Goal: Task Accomplishment & Management: Use online tool/utility

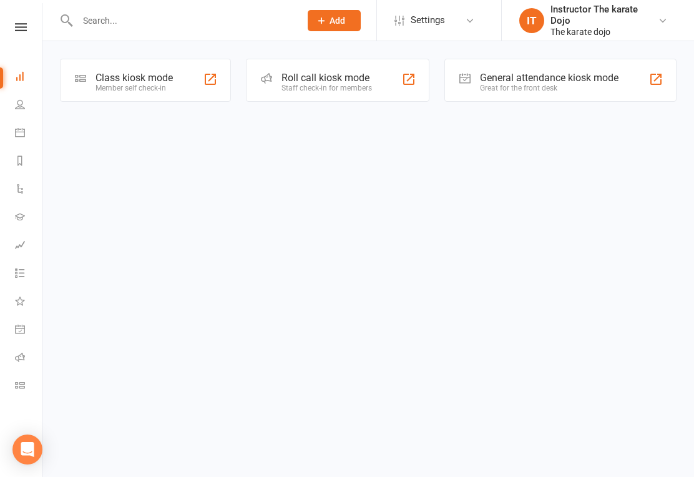
click at [131, 85] on div "Member self check-in" at bounding box center [134, 88] width 77 height 9
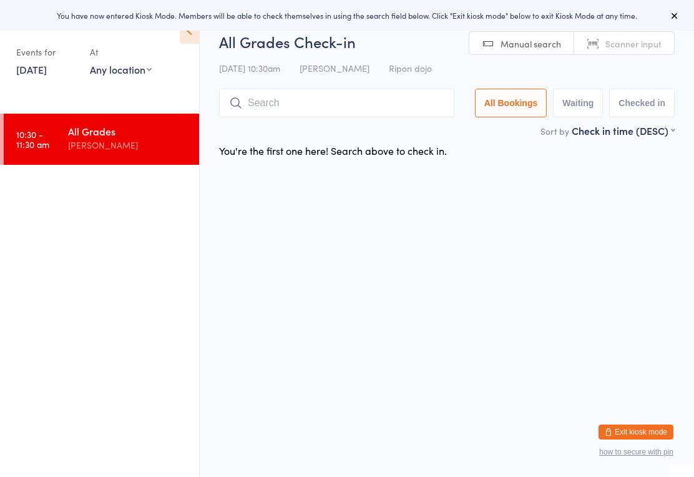
click at [288, 101] on input "search" at bounding box center [336, 103] width 235 height 29
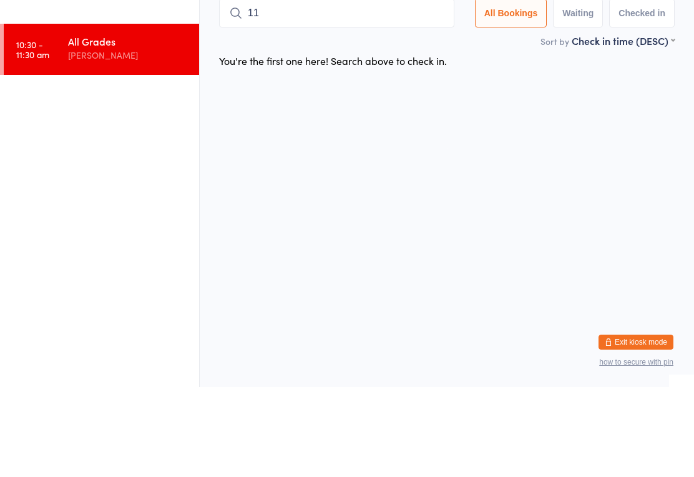
type input "118"
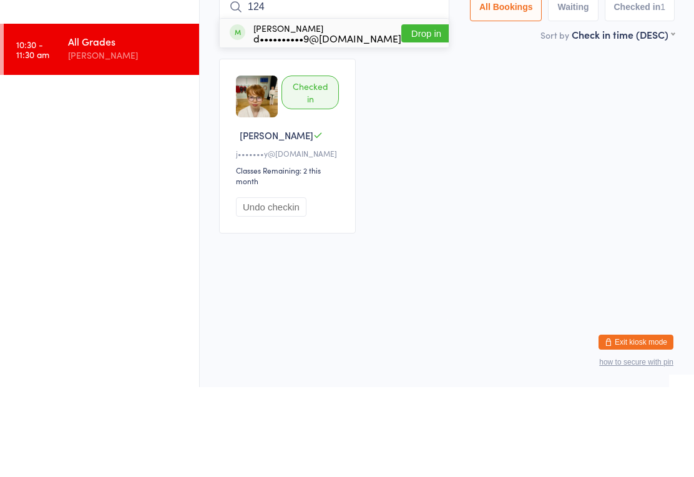
type input "124"
click at [241, 113] on div "[PERSON_NAME] d••••••••••9@[DOMAIN_NAME]" at bounding box center [316, 123] width 172 height 20
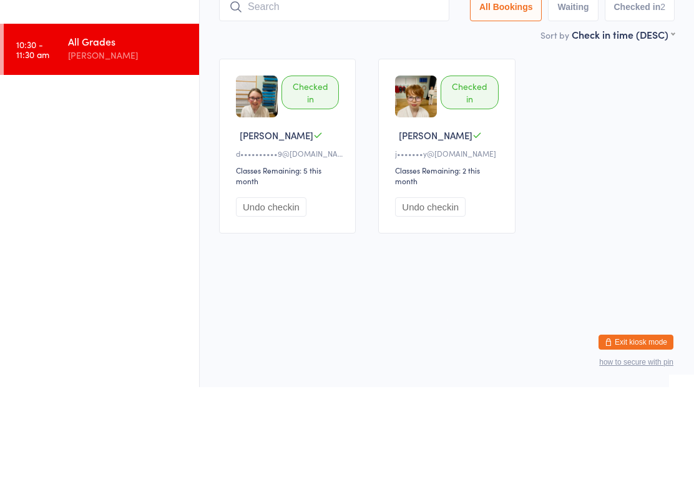
type input "Q"
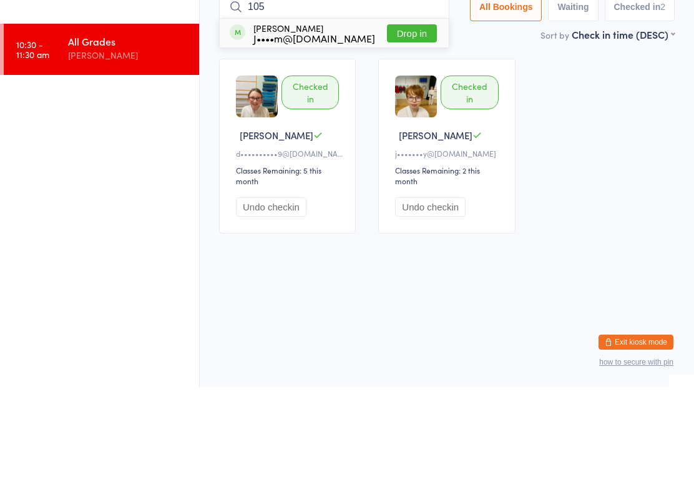
type input "105"
click at [409, 114] on button "Drop in" at bounding box center [412, 123] width 50 height 18
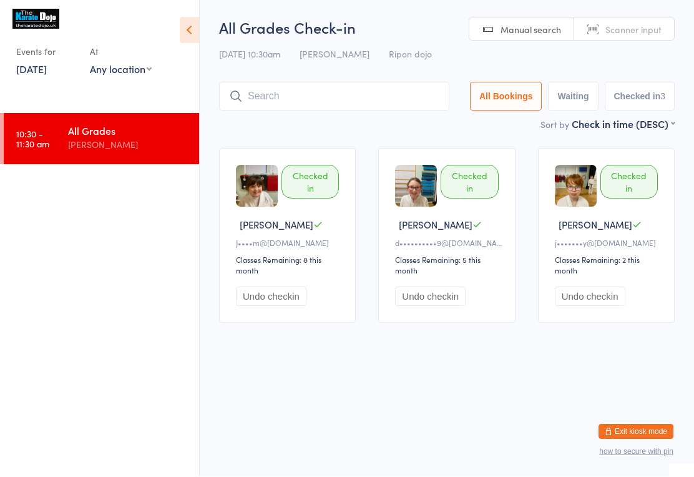
click at [302, 84] on input "search" at bounding box center [334, 96] width 230 height 29
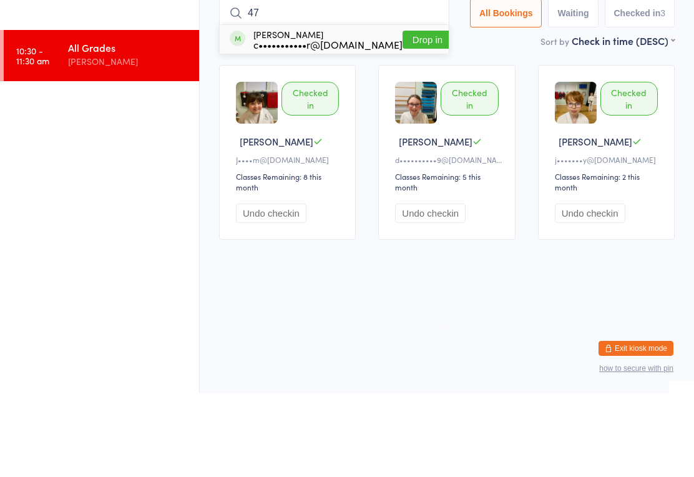
type input "47"
click at [414, 114] on button "Drop in" at bounding box center [428, 123] width 50 height 18
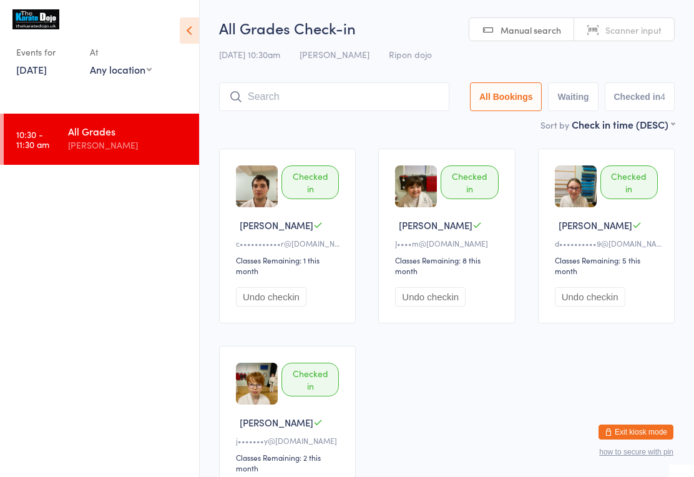
click at [256, 79] on div "All Grades Check-in [DATE] 10:30am [PERSON_NAME] Ripon dojo Manual search Scann…" at bounding box center [447, 67] width 456 height 100
click at [263, 86] on input "search" at bounding box center [334, 96] width 230 height 29
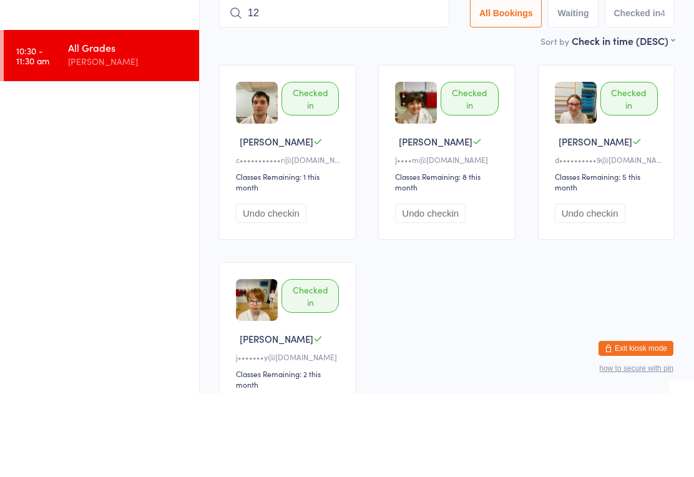
type input "120"
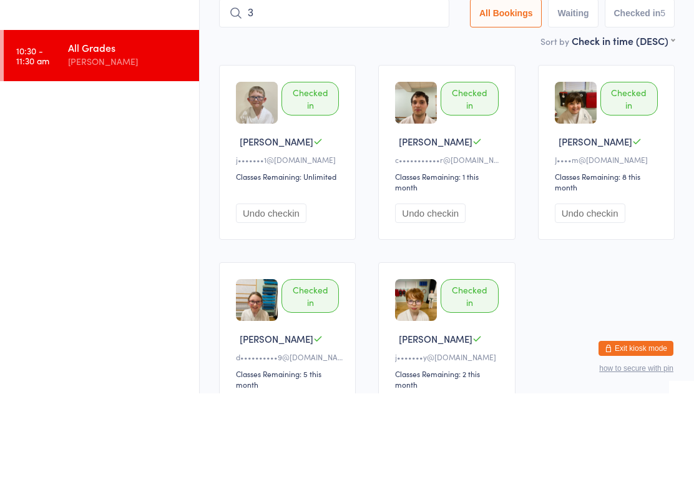
type input "34"
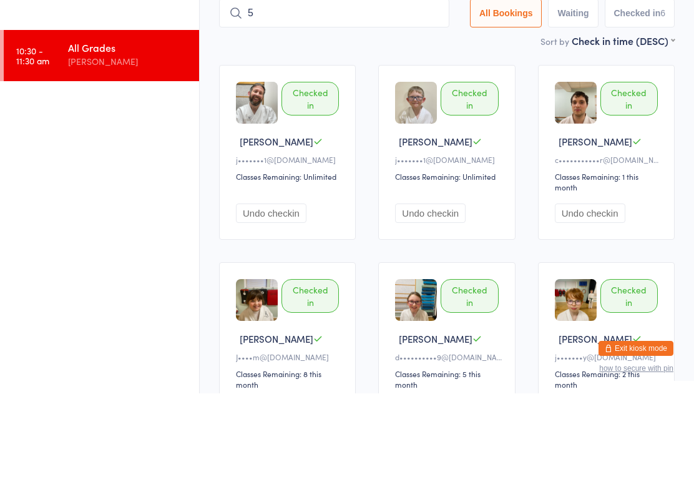
type input "58"
